Goal: Task Accomplishment & Management: Use online tool/utility

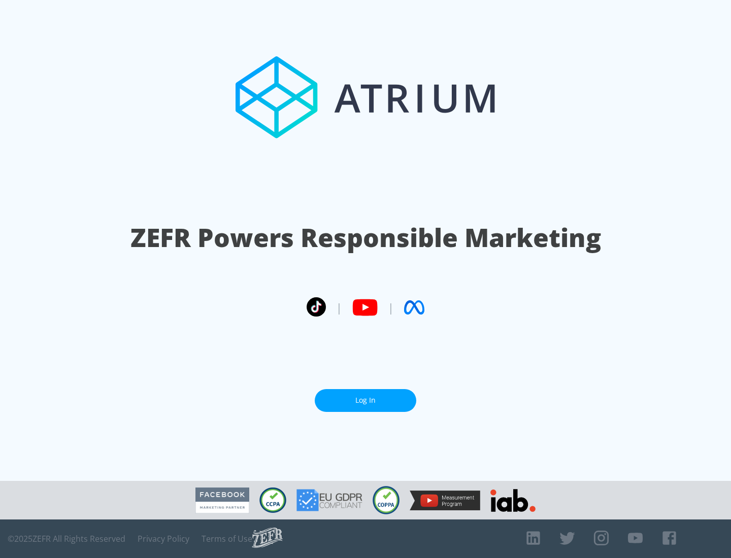
click at [365, 396] on link "Log In" at bounding box center [366, 400] width 102 height 23
